Goal: Find specific page/section: Find specific page/section

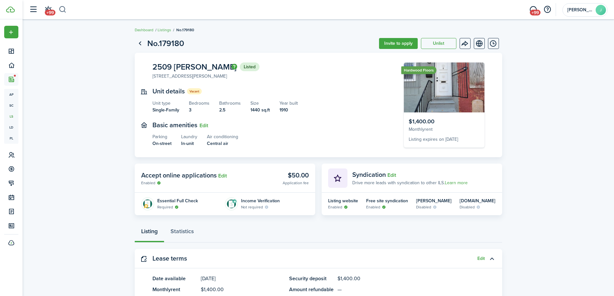
click at [63, 9] on button "button" at bounding box center [63, 9] width 8 height 11
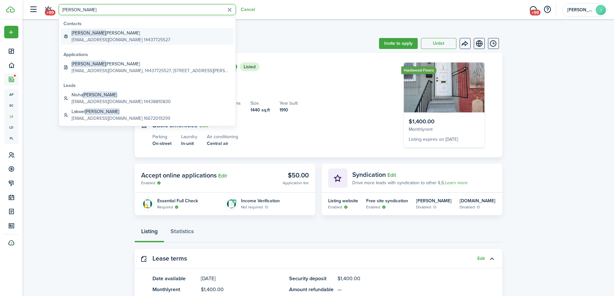
type input "[PERSON_NAME]"
click at [97, 41] on global-search-item-description "[EMAIL_ADDRESS][DOMAIN_NAME] 14437725527" at bounding box center [121, 39] width 99 height 7
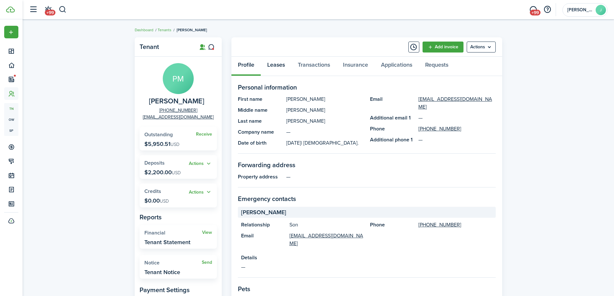
click at [277, 64] on link "Leases" at bounding box center [276, 66] width 31 height 19
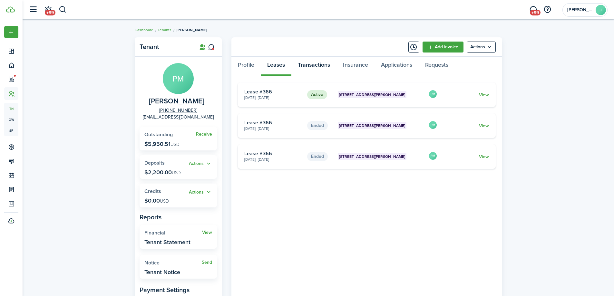
click at [315, 68] on link "Transactions" at bounding box center [314, 66] width 45 height 19
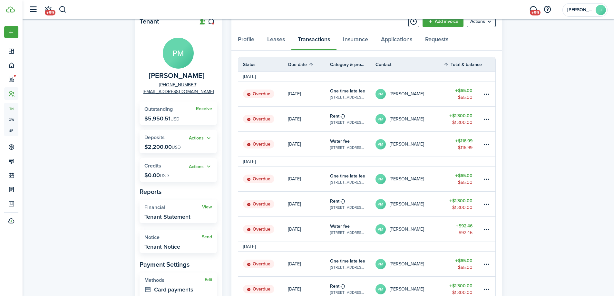
scroll to position [13, 0]
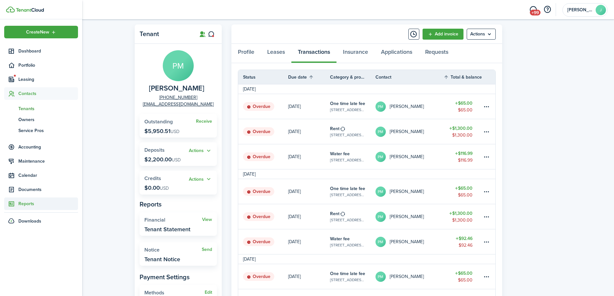
drag, startPoint x: 24, startPoint y: 202, endPoint x: 31, endPoint y: 205, distance: 7.8
click at [31, 205] on span "Reports" at bounding box center [48, 204] width 60 height 7
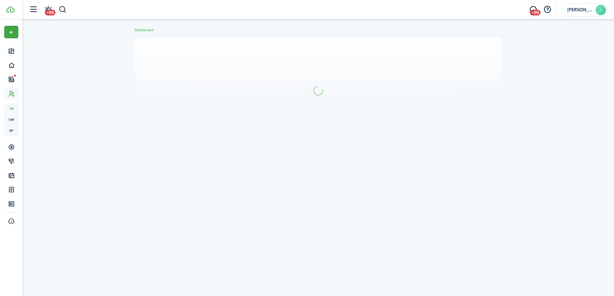
scroll to position [7, 0]
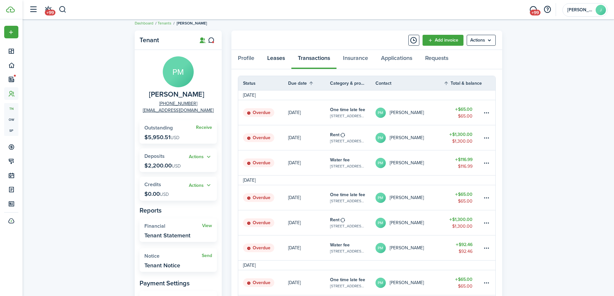
click at [284, 61] on link "Leases" at bounding box center [276, 59] width 31 height 19
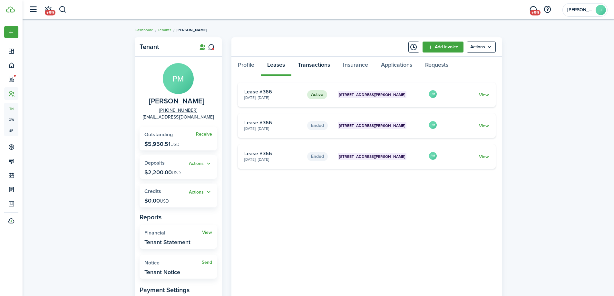
click at [319, 62] on link "Transactions" at bounding box center [314, 66] width 45 height 19
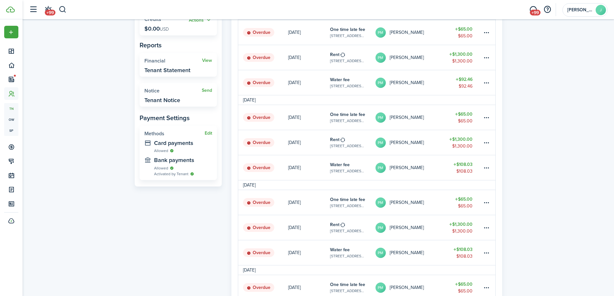
scroll to position [172, 0]
click at [614, 125] on div "Tenant PM [PERSON_NAME] [PHONE_NUMBER] [EMAIL_ADDRESS][DOMAIN_NAME] Receive Out…" at bounding box center [319, 217] width 592 height 709
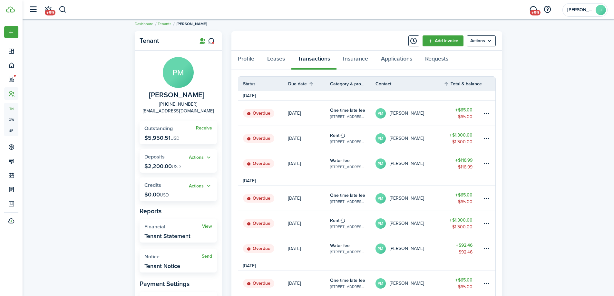
scroll to position [0, 0]
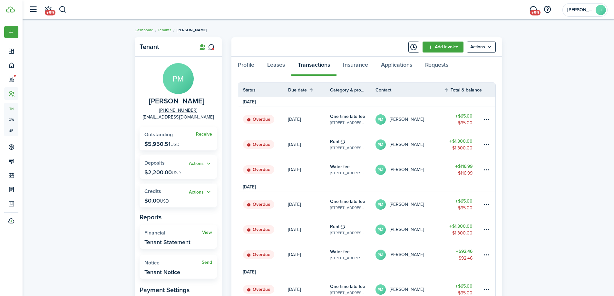
drag, startPoint x: 614, startPoint y: 64, endPoint x: 613, endPoint y: 69, distance: 5.5
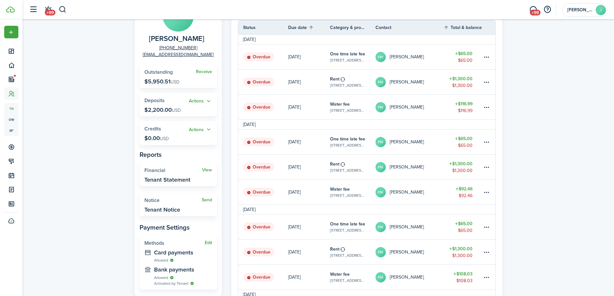
scroll to position [46, 0]
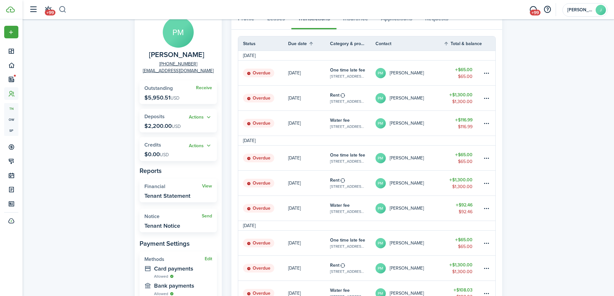
click at [61, 9] on button "button" at bounding box center [63, 9] width 8 height 11
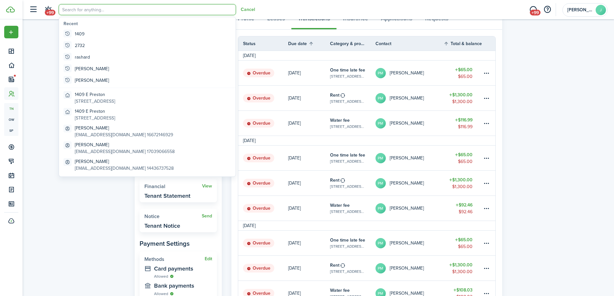
scroll to position [0, 0]
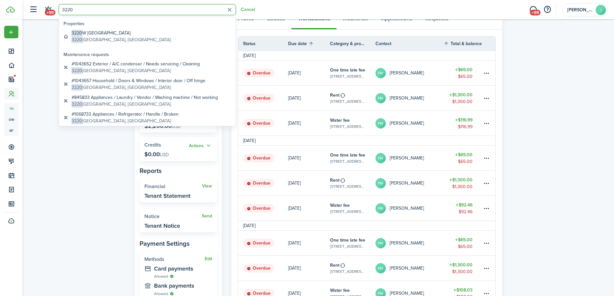
type input "3220"
